Goal: Task Accomplishment & Management: Use online tool/utility

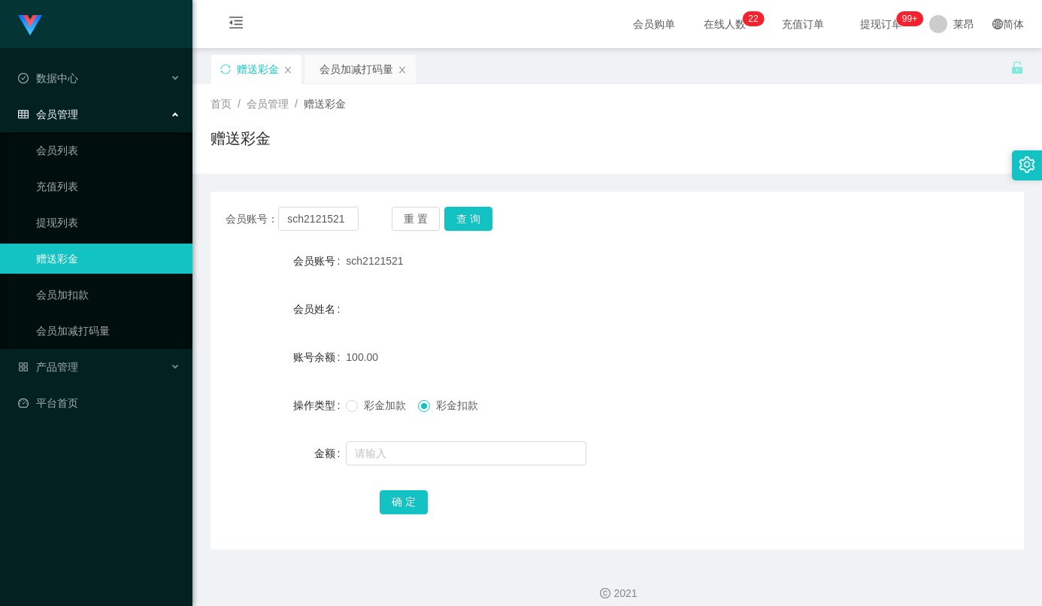
click at [322, 219] on input "sch2121521" at bounding box center [318, 219] width 80 height 24
type input "Yaoanxian"
click at [484, 213] on button "查 询" at bounding box center [468, 219] width 48 height 24
click at [443, 462] on input "text" at bounding box center [466, 453] width 241 height 24
type input "500"
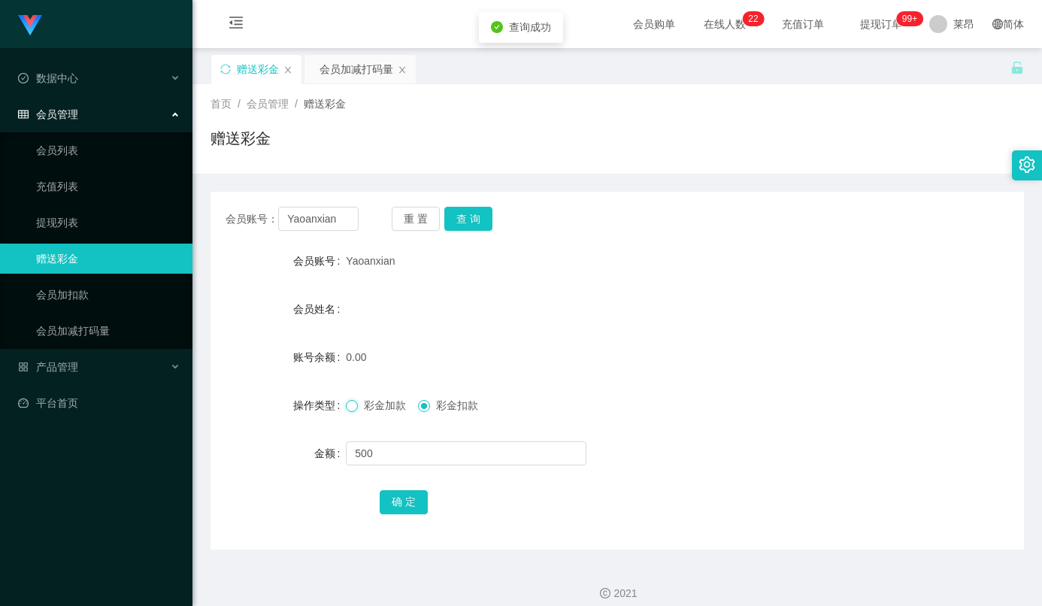
click at [341, 415] on div "操作类型 彩金加款 彩金扣款" at bounding box center [616, 405] width 813 height 30
click at [347, 412] on span at bounding box center [352, 406] width 12 height 12
drag, startPoint x: 406, startPoint y: 508, endPoint x: 377, endPoint y: 513, distance: 28.9
click at [404, 508] on button "确 定" at bounding box center [404, 502] width 48 height 24
click at [821, 403] on div "操作类型 彩金加款 彩金扣款" at bounding box center [616, 405] width 813 height 30
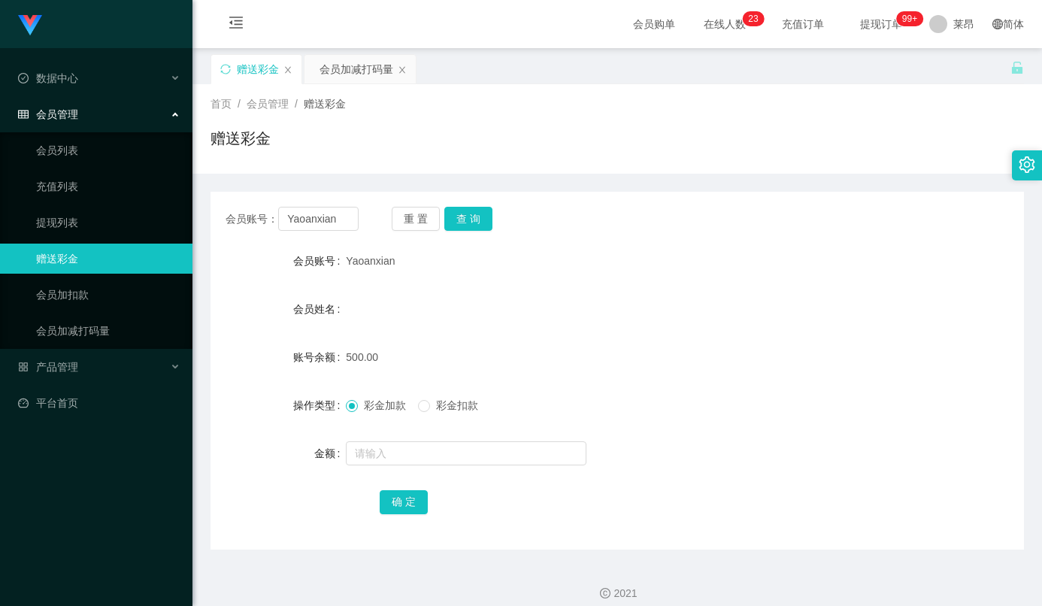
click at [807, 287] on form "会员账号 Yaoanxian 会员姓名 账号余额 500.00 操作类型 彩金加款 彩金扣款 金额 确 定" at bounding box center [616, 381] width 813 height 271
